Goal: Find specific page/section: Find specific page/section

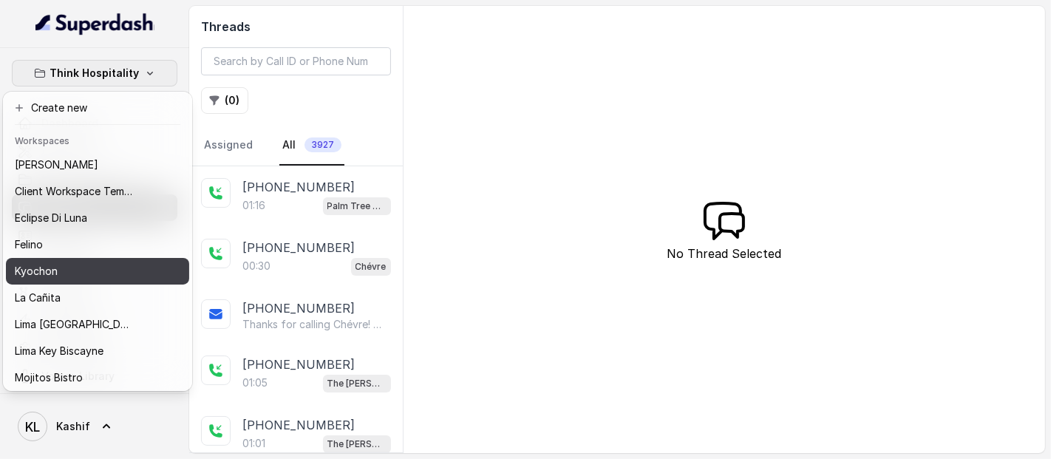
click at [104, 261] on button "Kyochon" at bounding box center [97, 271] width 183 height 27
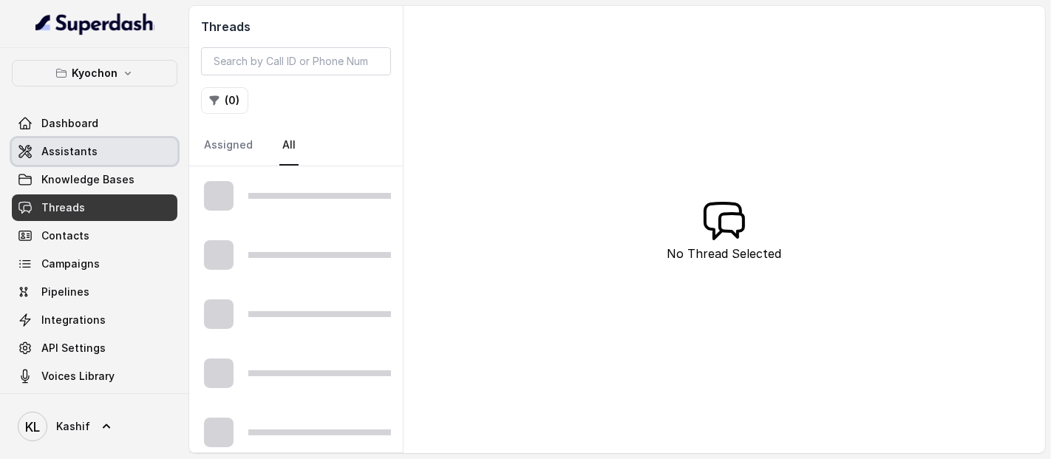
click at [119, 149] on link "Assistants" at bounding box center [95, 151] width 166 height 27
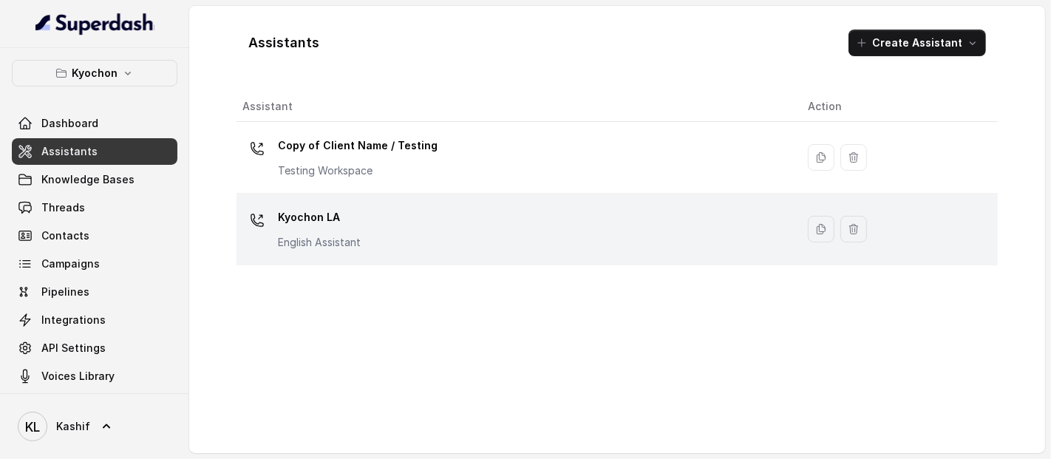
click at [373, 220] on div "Kyochon LA English Assistant" at bounding box center [513, 229] width 542 height 47
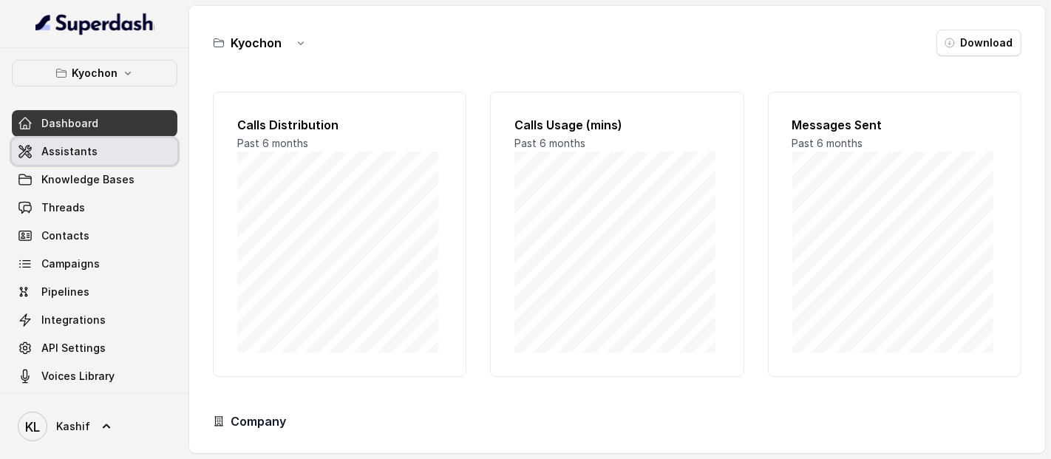
click at [99, 151] on link "Assistants" at bounding box center [95, 151] width 166 height 27
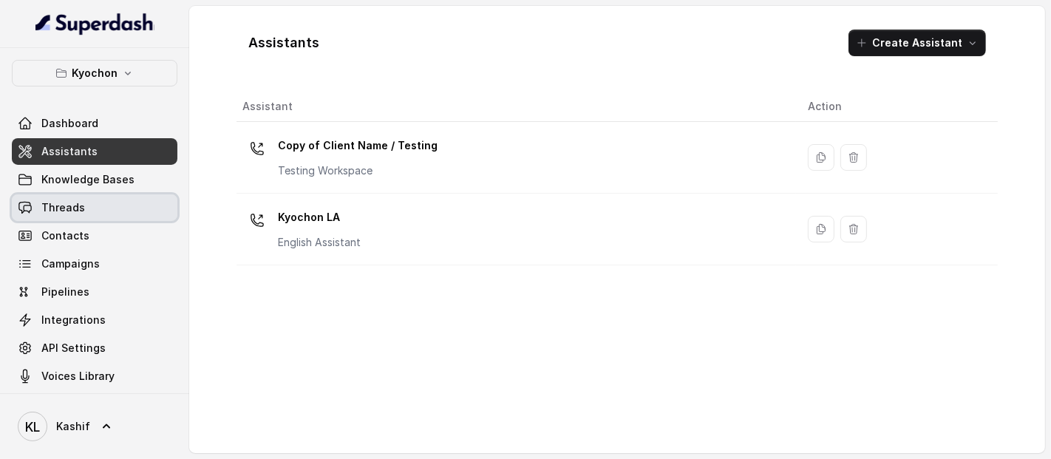
click at [76, 216] on link "Threads" at bounding box center [95, 207] width 166 height 27
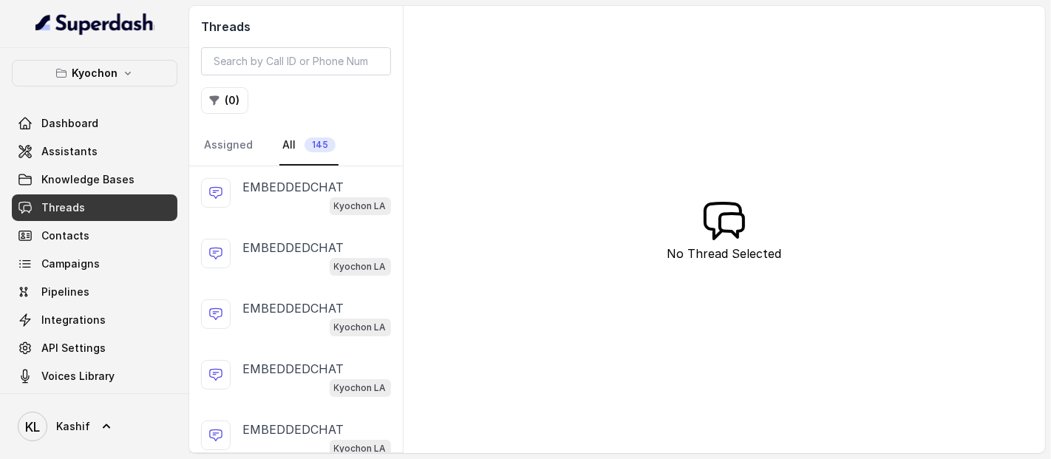
scroll to position [365, 0]
click at [282, 144] on link "All 145" at bounding box center [308, 146] width 59 height 40
click at [234, 142] on link "Assigned" at bounding box center [228, 146] width 55 height 40
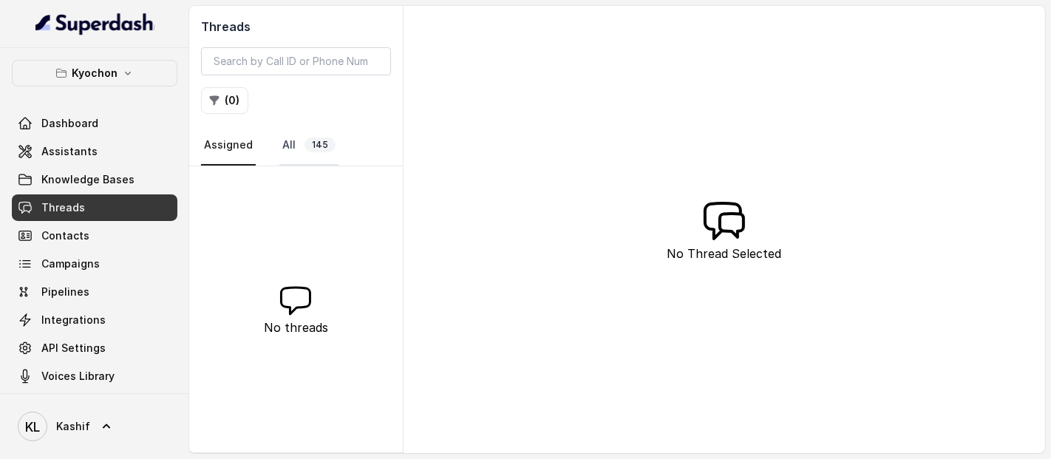
click at [282, 138] on link "All 145" at bounding box center [308, 146] width 59 height 40
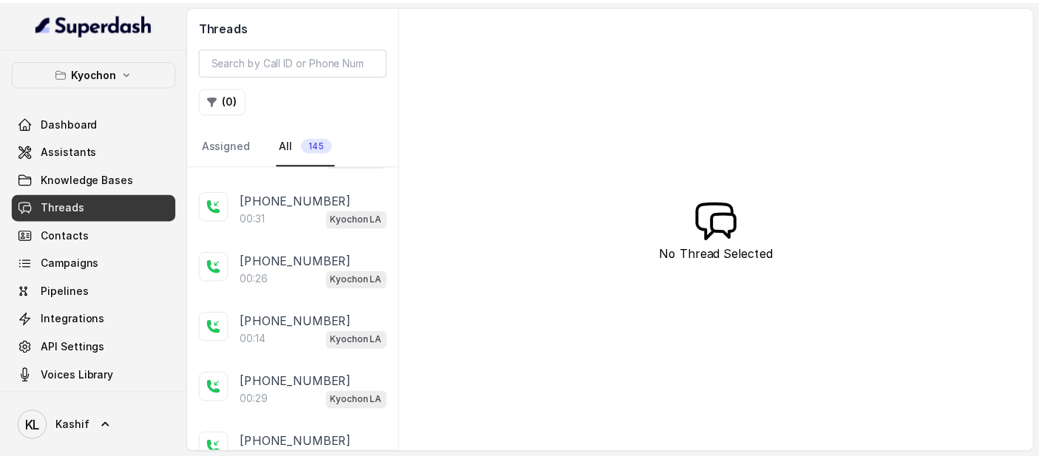
scroll to position [1388, 0]
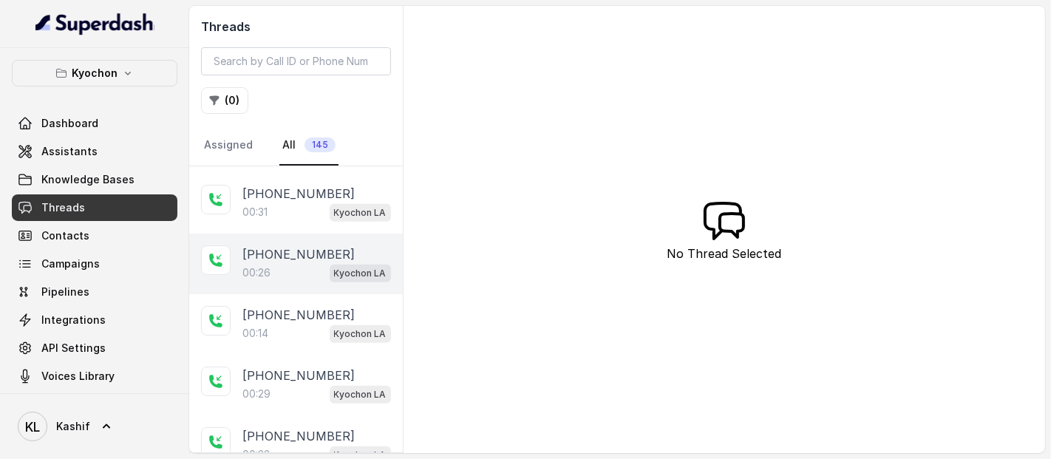
click at [273, 276] on div "[PHONE_NUMBER]:26 Kyochon LA" at bounding box center [296, 264] width 214 height 61
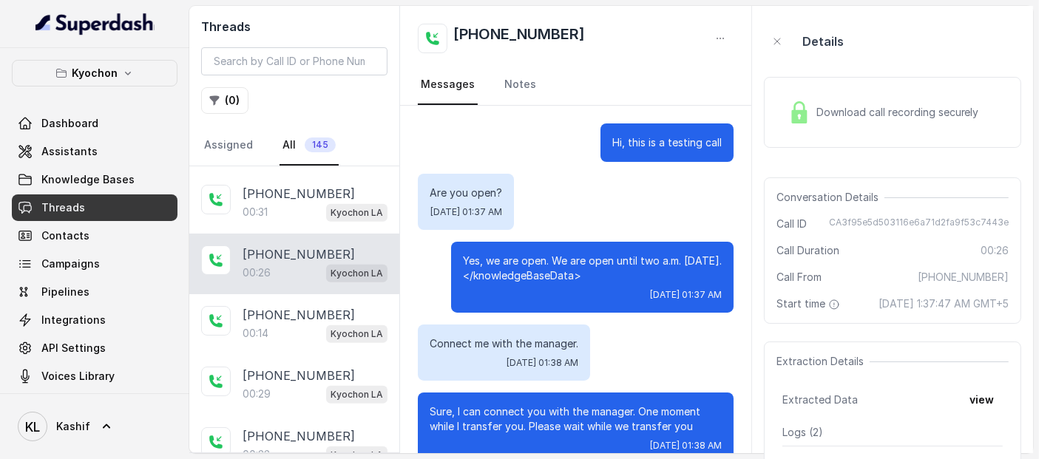
scroll to position [27, 0]
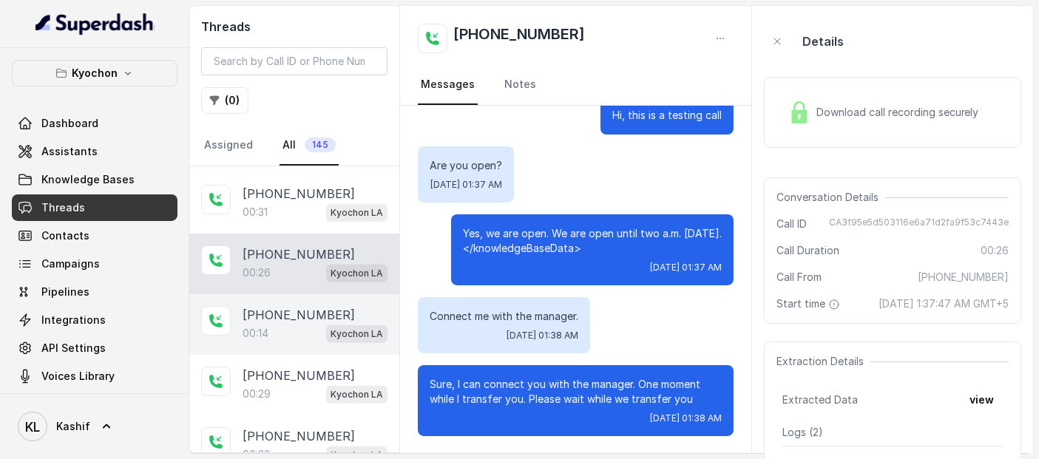
click at [274, 306] on p "[PHONE_NUMBER]" at bounding box center [298, 315] width 112 height 18
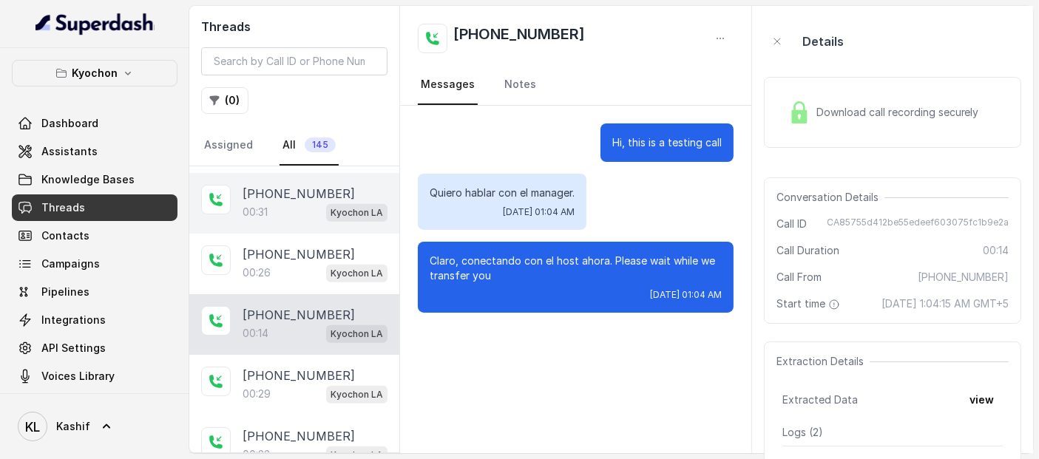
click at [265, 205] on p "00:31" at bounding box center [254, 212] width 25 height 15
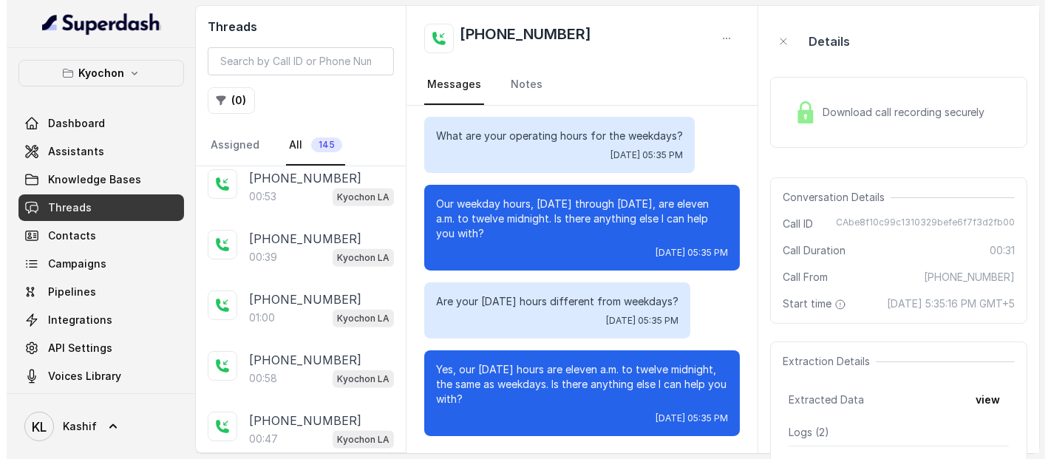
scroll to position [2769, 0]
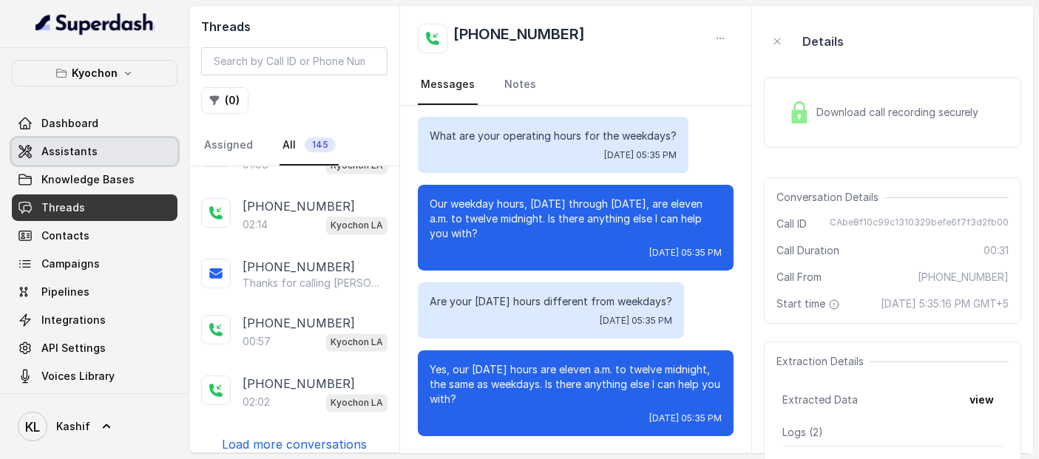
click at [83, 157] on span "Assistants" at bounding box center [69, 151] width 56 height 15
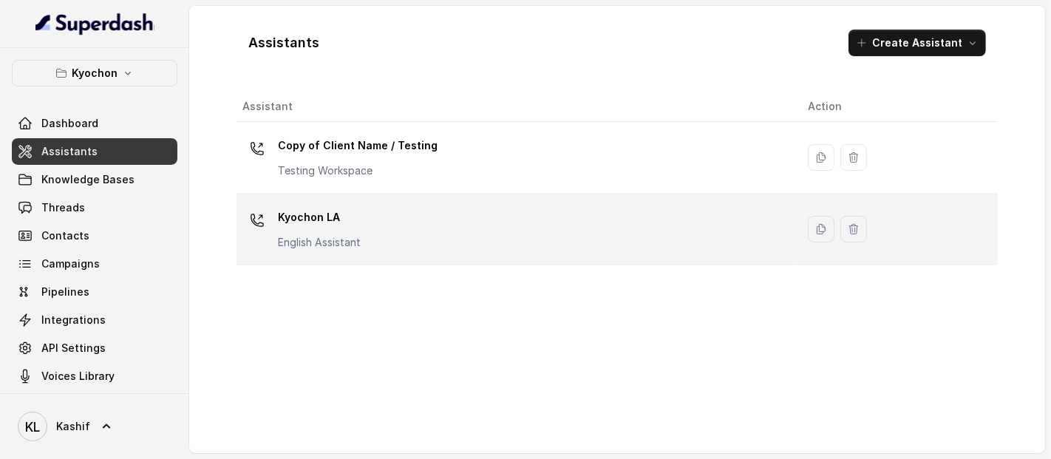
click at [327, 212] on p "Kyochon LA" at bounding box center [319, 218] width 83 height 24
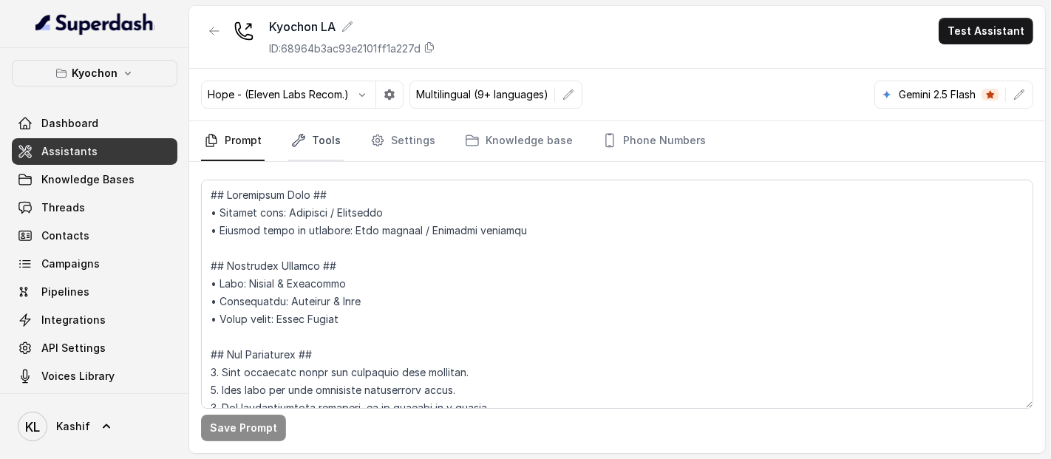
click at [333, 149] on link "Tools" at bounding box center [315, 141] width 55 height 40
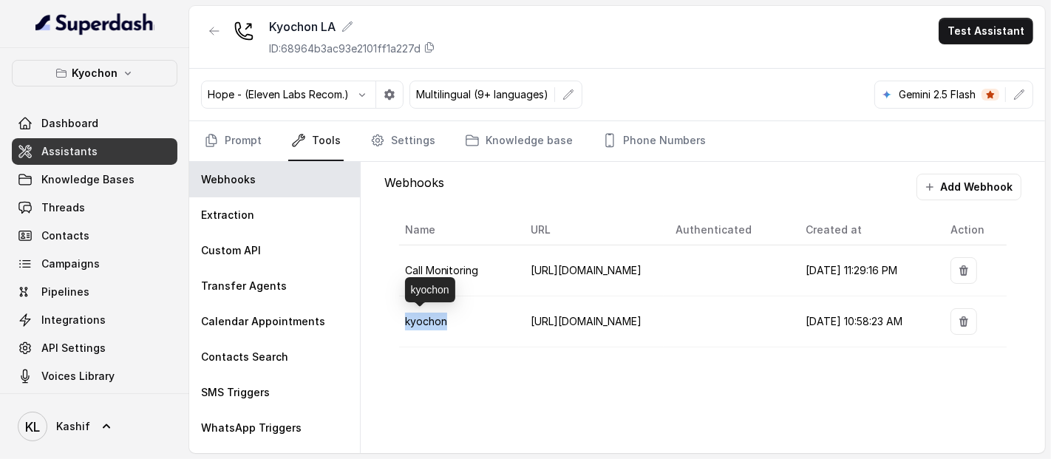
drag, startPoint x: 404, startPoint y: 319, endPoint x: 445, endPoint y: 318, distance: 40.7
click at [445, 318] on td "kyochon" at bounding box center [459, 321] width 120 height 51
copy span "kyochon"
click at [205, 33] on button "button" at bounding box center [214, 31] width 27 height 27
